Goal: Information Seeking & Learning: Find specific fact

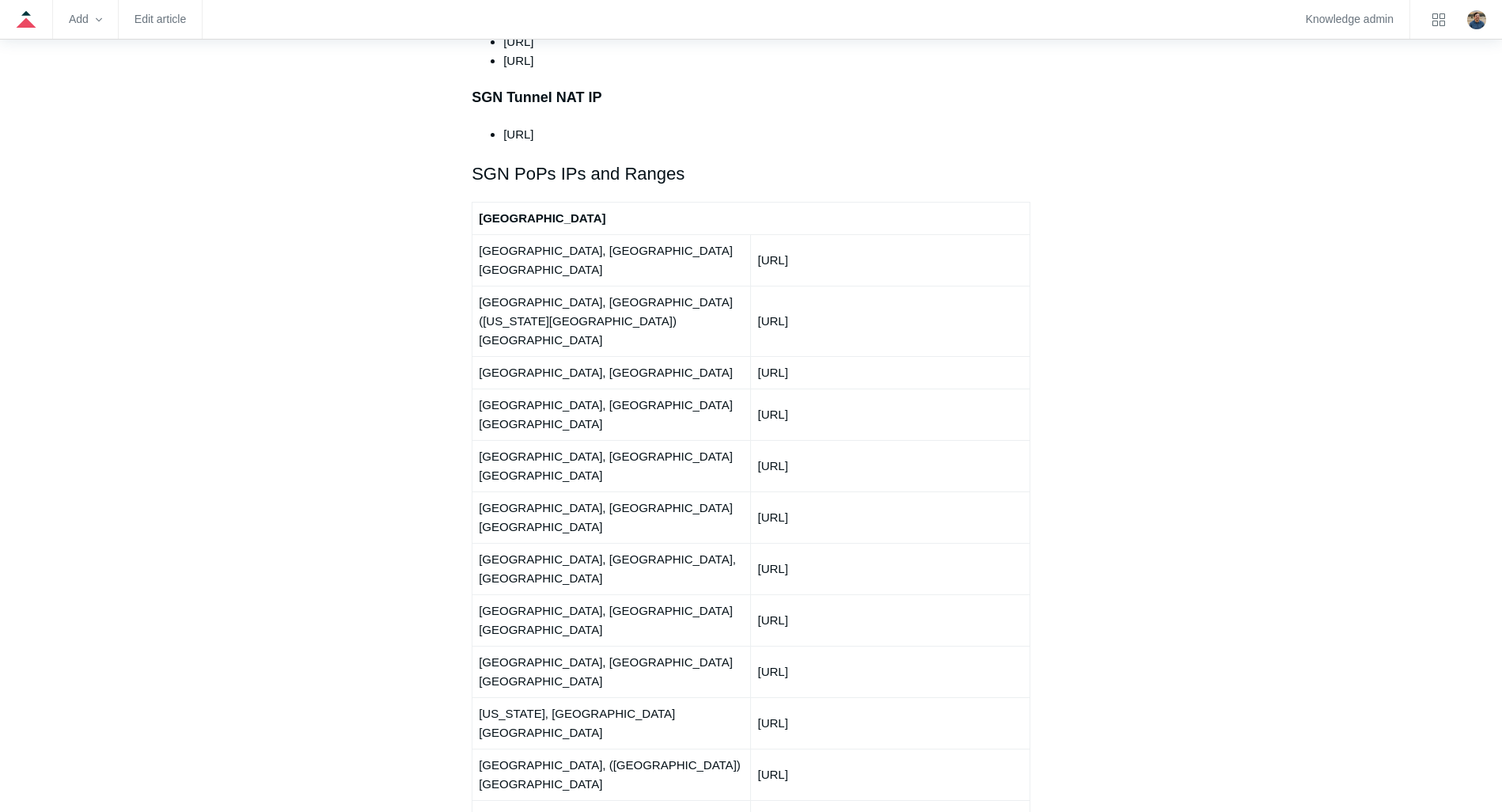
scroll to position [1819, 0]
drag, startPoint x: 759, startPoint y: 463, endPoint x: 860, endPoint y: 468, distance: 101.1
click at [860, 643] on td "150.252.245.0/24" at bounding box center [890, 669] width 278 height 52
copy td "150.252.245.0/24"
drag, startPoint x: 759, startPoint y: 211, endPoint x: 847, endPoint y: 199, distance: 88.8
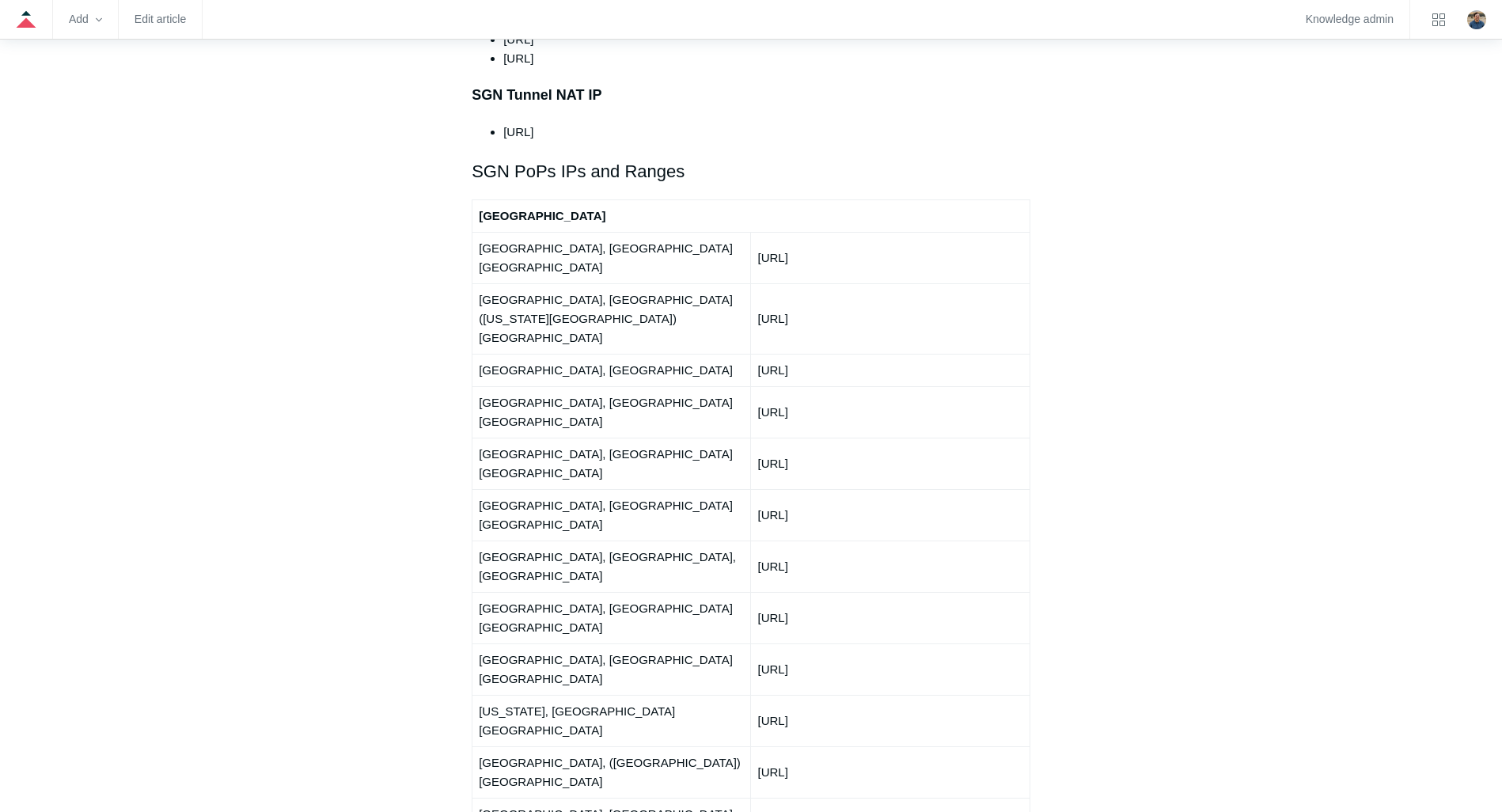
click at [847, 232] on td "192.111.95.0/24" at bounding box center [890, 258] width 278 height 52
copy td "192.111.95.0/24"
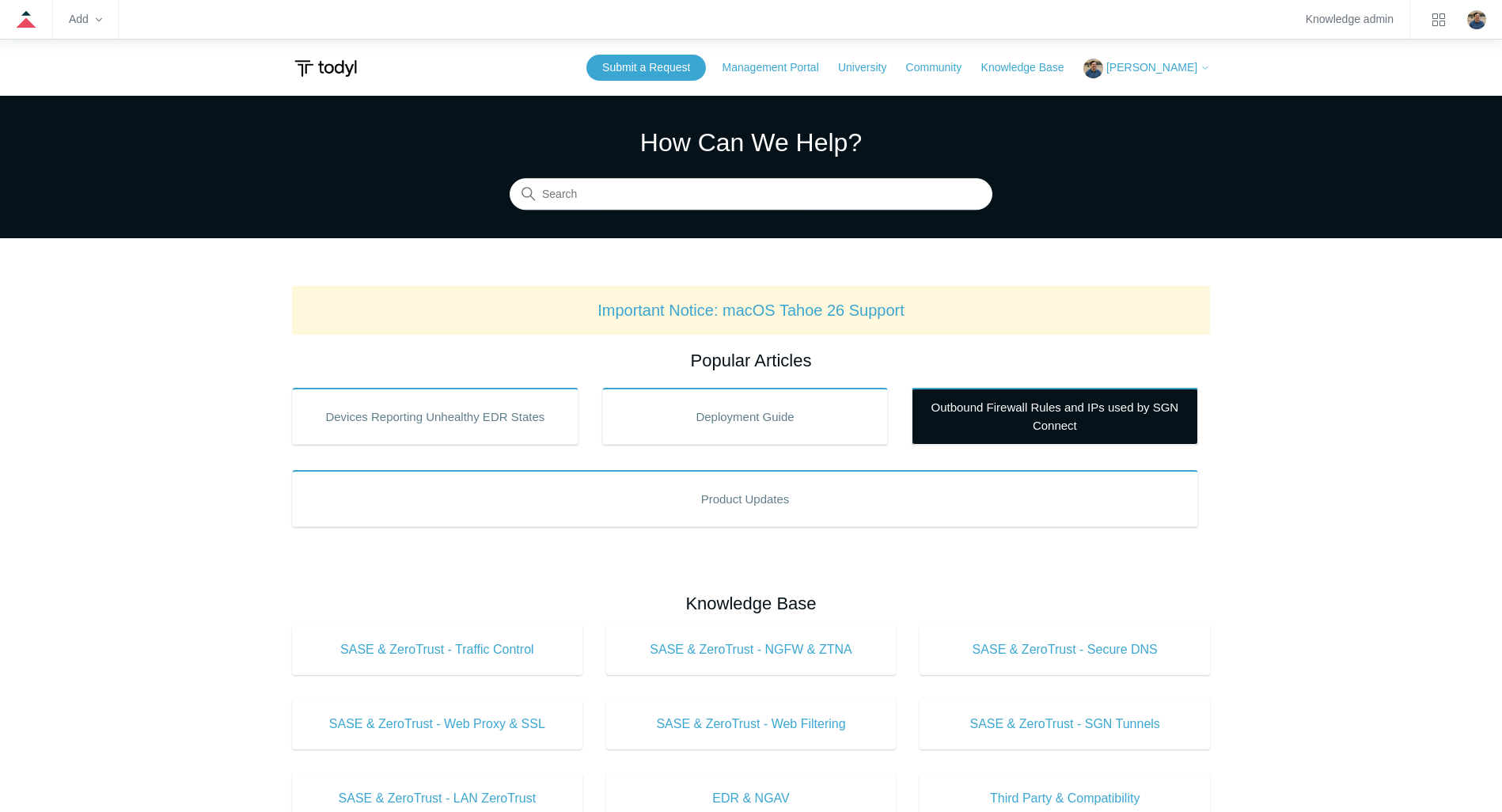
click at [1024, 418] on link "Outbound Firewall Rules and IPs used by SGN Connect" at bounding box center [1054, 416] width 286 height 57
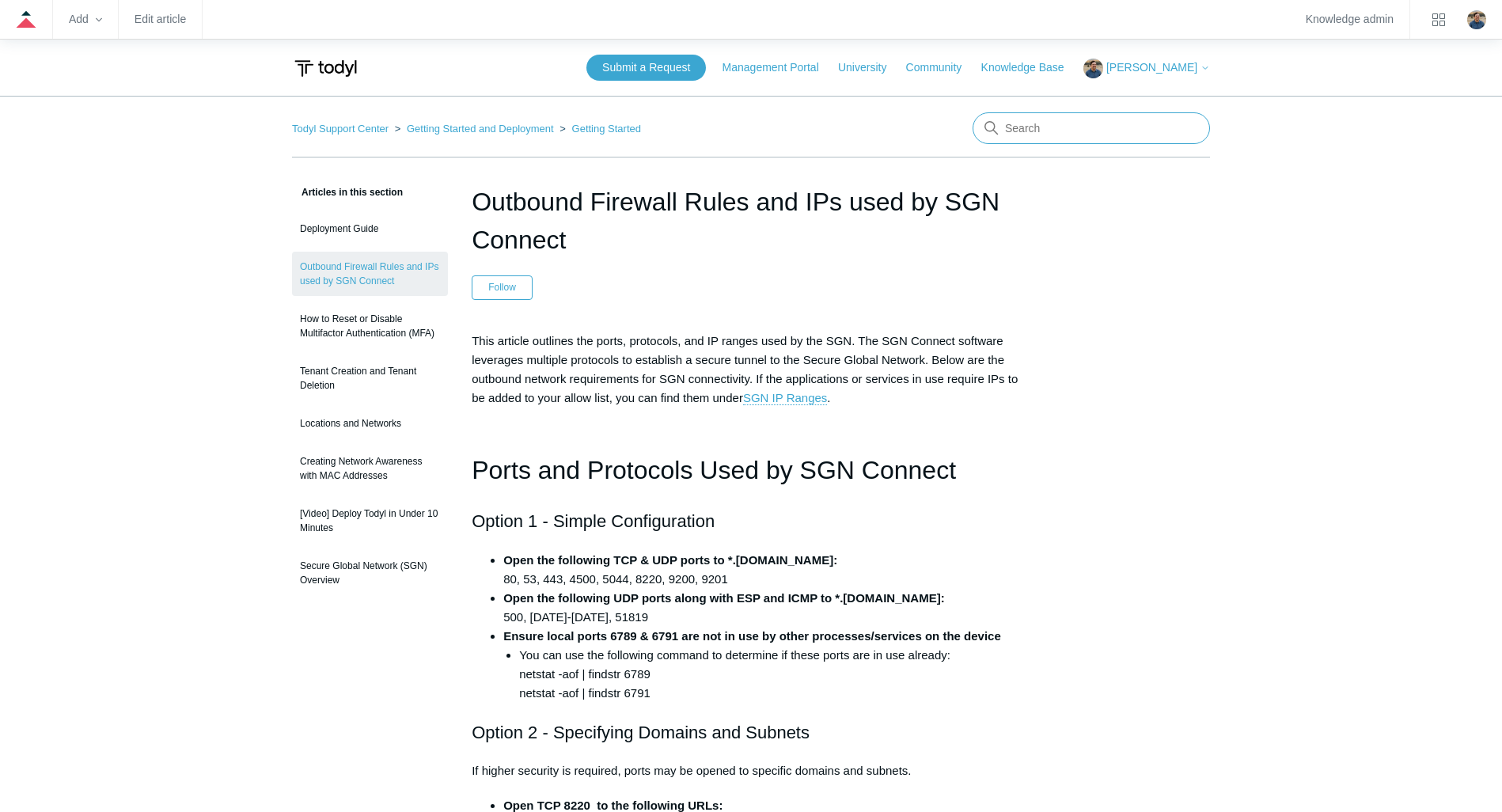
click at [1058, 123] on input "Search" at bounding box center [1091, 128] width 237 height 31
type input "paths and processes"
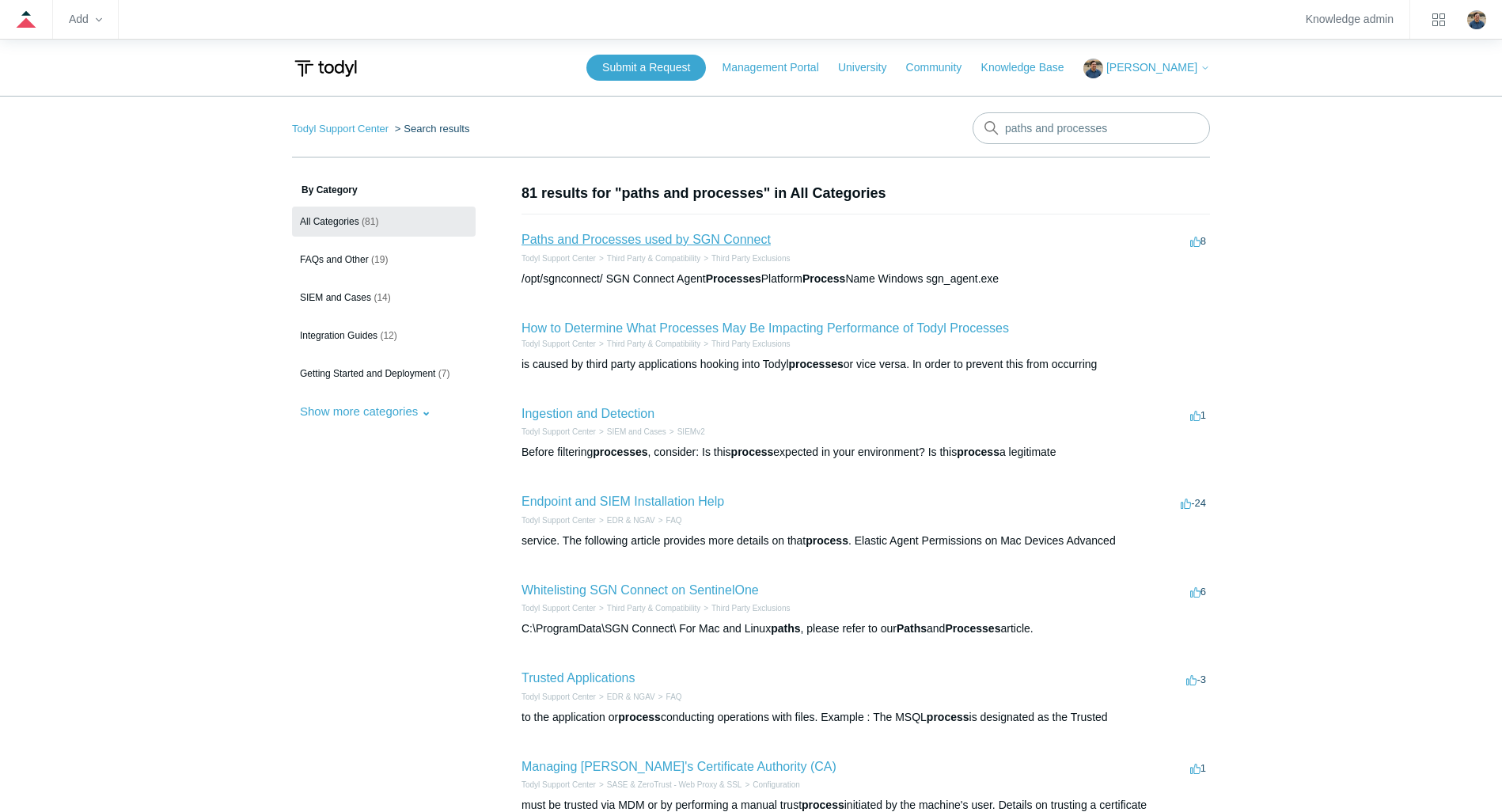
click at [696, 240] on link "Paths and Processes used by SGN Connect" at bounding box center [645, 239] width 249 height 13
